Goal: Communication & Community: Answer question/provide support

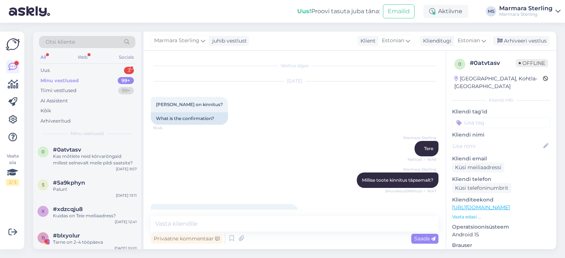
click at [104, 66] on div "Uus 3" at bounding box center [87, 70] width 96 height 10
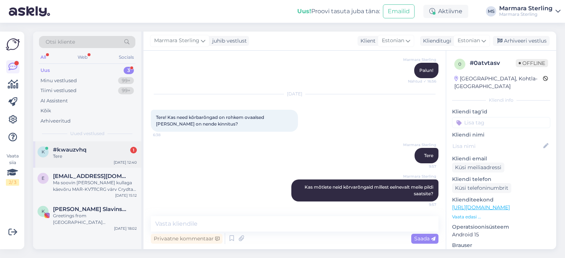
click at [103, 158] on div "Tere" at bounding box center [95, 156] width 84 height 7
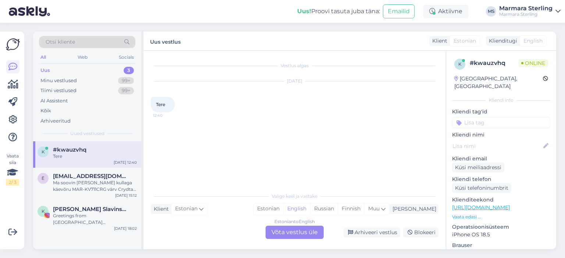
scroll to position [0, 0]
click at [296, 236] on div "Estonian to English Võta vestlus üle" at bounding box center [294, 232] width 58 height 13
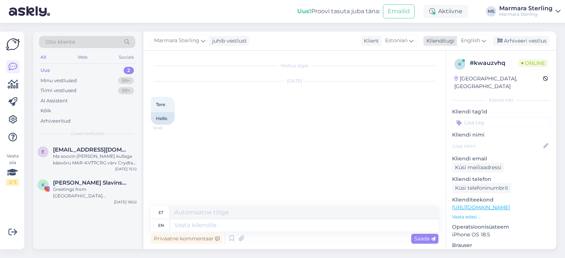
click at [479, 39] on span "English" at bounding box center [470, 41] width 19 height 8
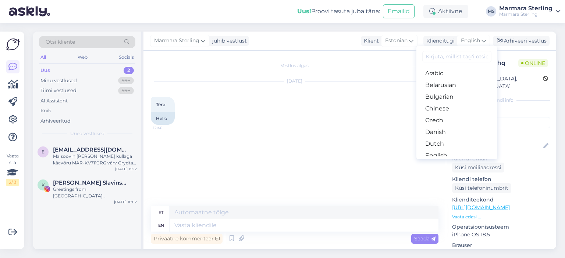
click at [443, 162] on link "Estonian" at bounding box center [456, 168] width 81 height 12
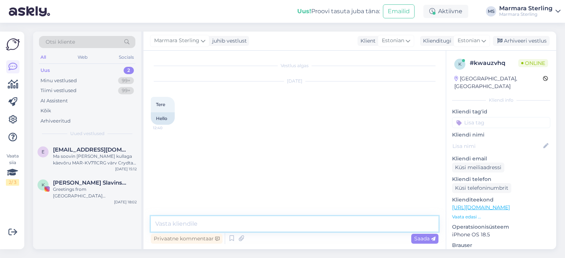
click at [208, 223] on textarea at bounding box center [294, 223] width 287 height 15
type textarea "Tere"
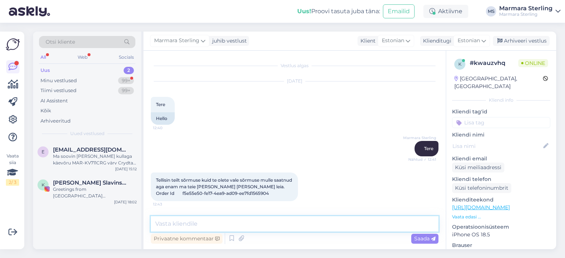
scroll to position [46, 0]
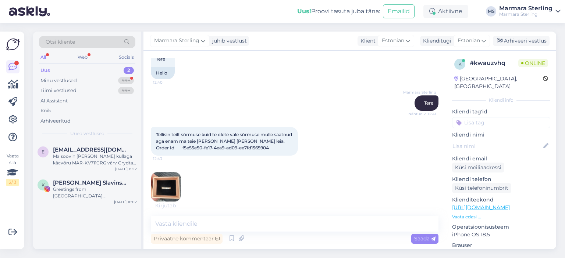
click at [178, 185] on img at bounding box center [165, 186] width 29 height 29
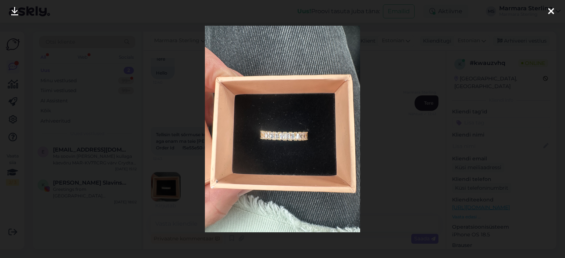
click at [550, 11] on icon at bounding box center [551, 12] width 6 height 10
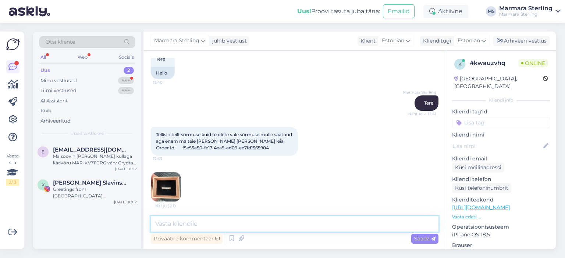
click at [309, 228] on textarea at bounding box center [294, 223] width 287 height 15
type textarea "Kuidas on tellimuse number?"
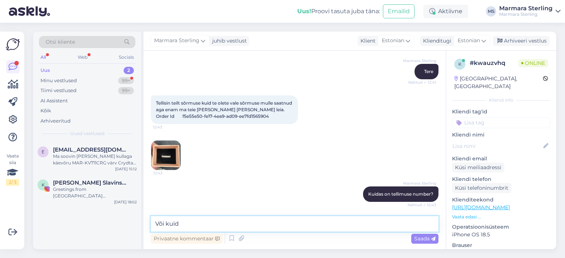
scroll to position [115, 0]
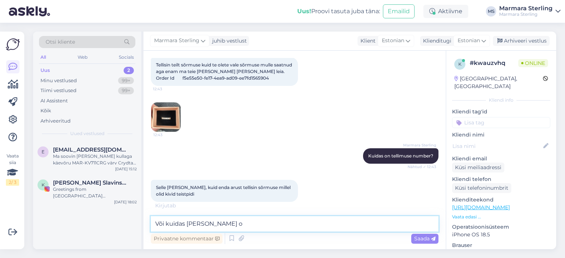
type textarea "Või kuidas [PERSON_NAME] on"
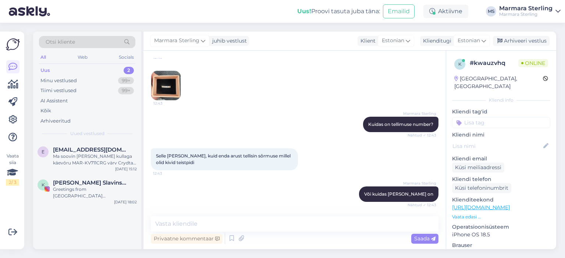
click at [169, 87] on img at bounding box center [165, 85] width 29 height 29
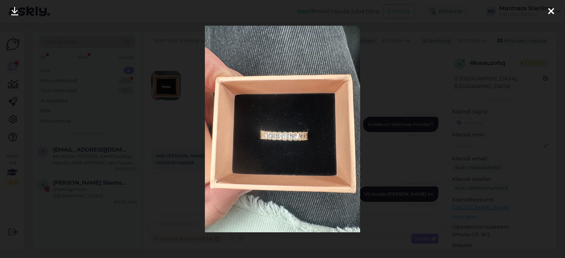
scroll to position [179, 0]
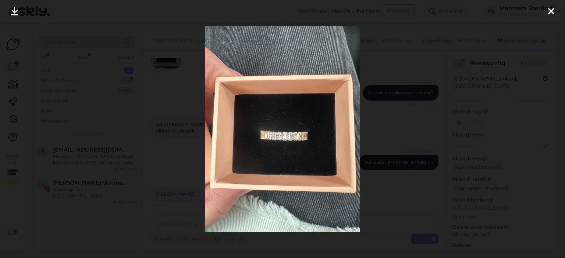
click at [549, 16] on icon at bounding box center [551, 12] width 6 height 10
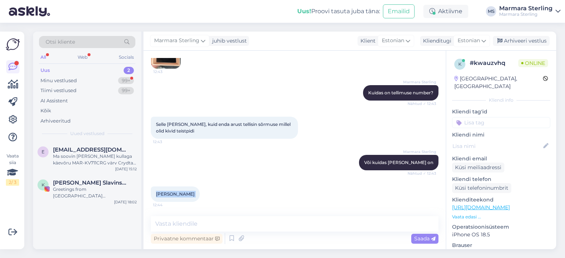
drag, startPoint x: 155, startPoint y: 193, endPoint x: 206, endPoint y: 194, distance: 50.4
click at [200, 194] on div "[PERSON_NAME] 12:44" at bounding box center [175, 194] width 49 height 15
copy div "[PERSON_NAME] 12:44"
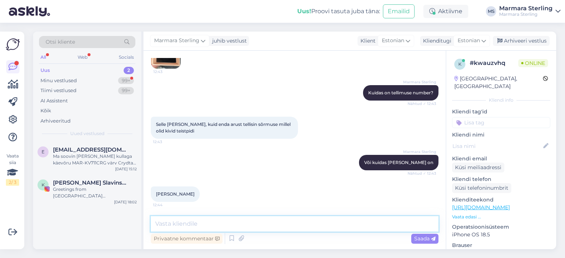
click at [201, 220] on textarea at bounding box center [294, 223] width 287 height 15
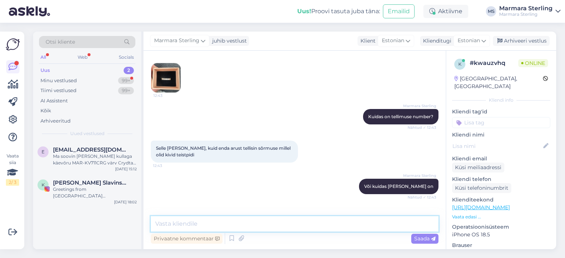
scroll to position [105, 0]
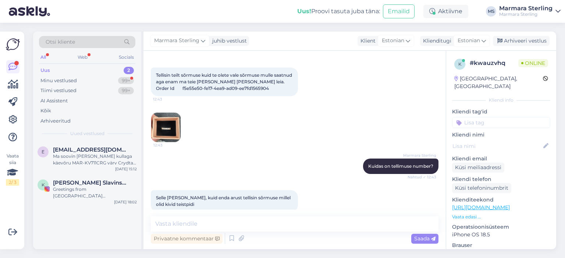
click at [162, 129] on img at bounding box center [165, 127] width 29 height 29
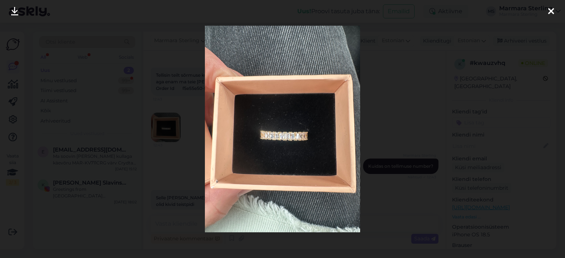
drag, startPoint x: 544, startPoint y: 14, endPoint x: 433, endPoint y: 64, distance: 122.0
click at [542, 14] on div at bounding box center [282, 129] width 565 height 258
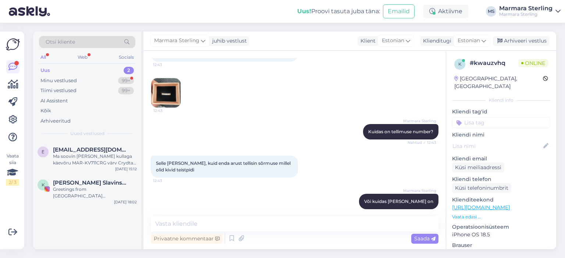
scroll to position [179, 0]
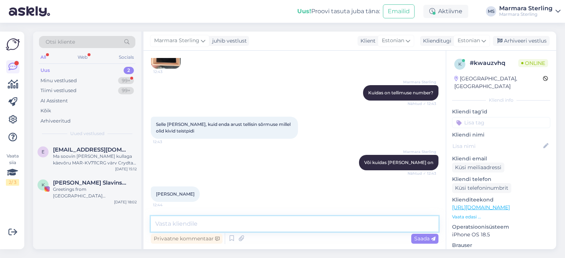
click at [266, 228] on textarea at bounding box center [294, 223] width 287 height 15
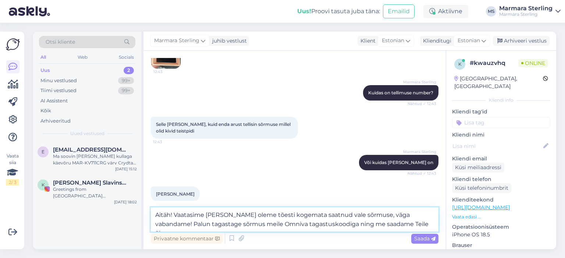
scroll to position [187, 0]
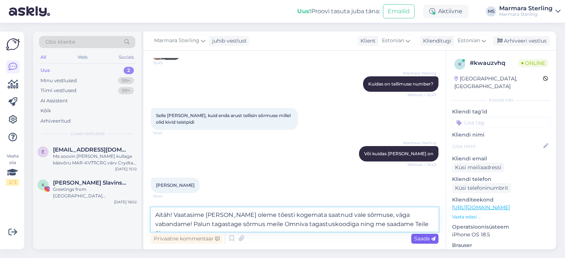
type textarea "Aitäh! Vaatasime [PERSON_NAME] oleme tõesti kogemata saatnud vale sõrmuse, väga…"
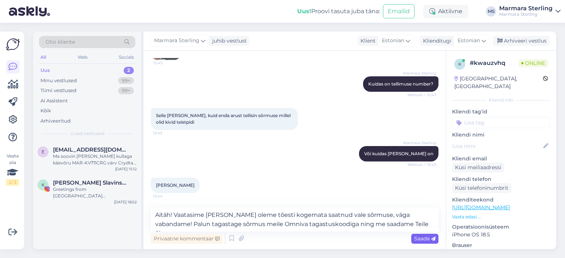
click at [425, 241] on span "Saada" at bounding box center [424, 239] width 21 height 7
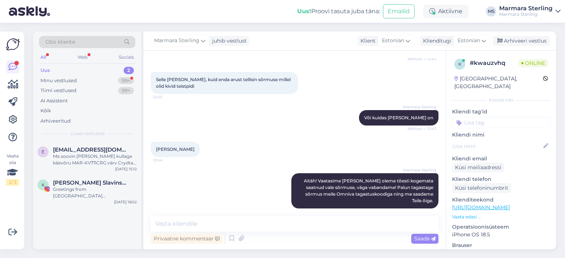
scroll to position [255, 0]
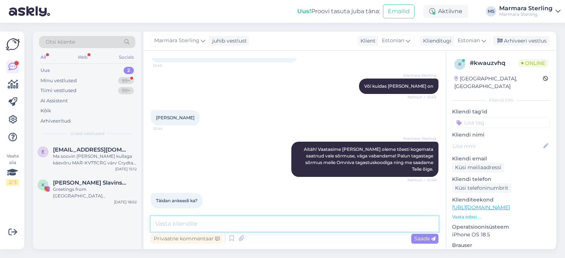
click at [176, 219] on textarea at bounding box center [294, 223] width 287 height 15
type textarea "V"
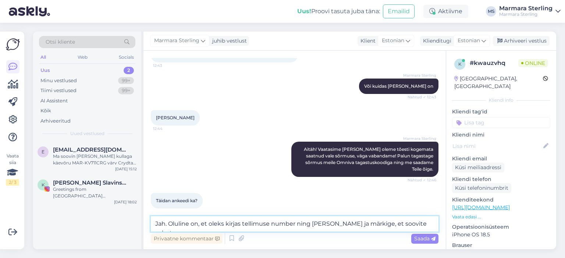
type textarea "Jah. [PERSON_NAME] on, et oleks kirjas tellimuse number ning [PERSON_NAME] ja m…"
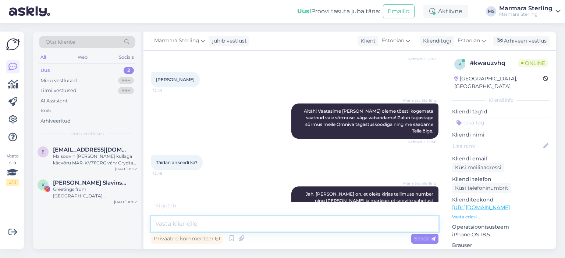
scroll to position [325, 0]
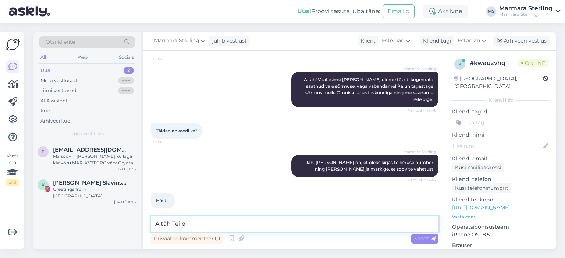
type textarea "Aitäh Teile!"
